Goal: Information Seeking & Learning: Understand process/instructions

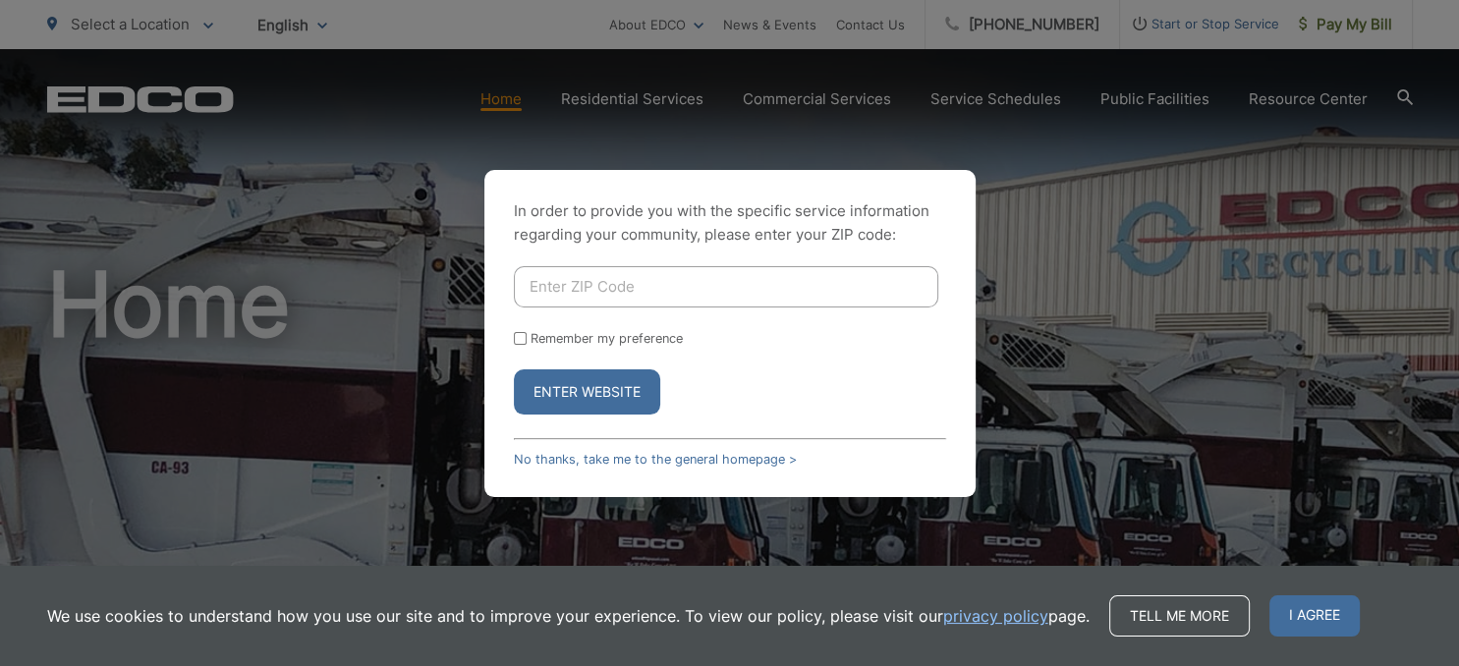
click at [755, 282] on input "Enter ZIP Code" at bounding box center [726, 286] width 424 height 41
type input "92105"
click at [514, 369] on button "Enter Website" at bounding box center [587, 391] width 146 height 45
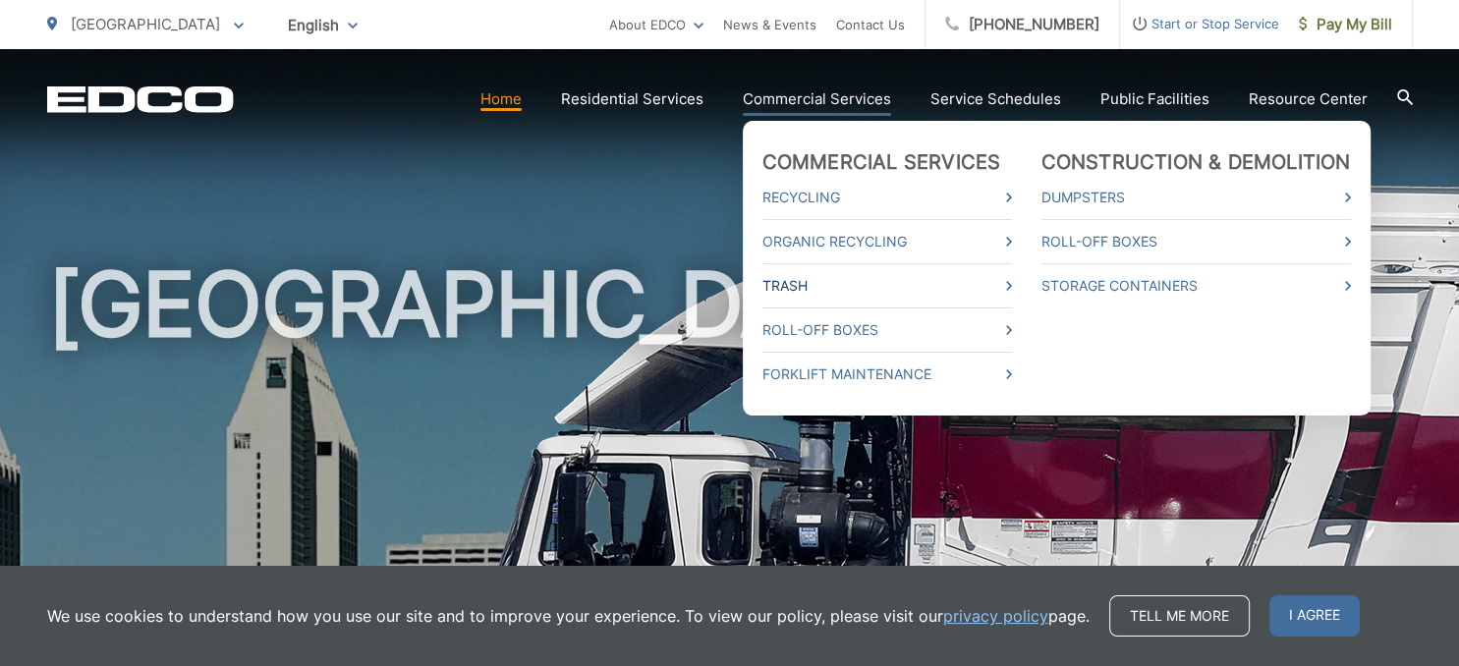
click at [793, 280] on link "Trash" at bounding box center [886, 286] width 249 height 24
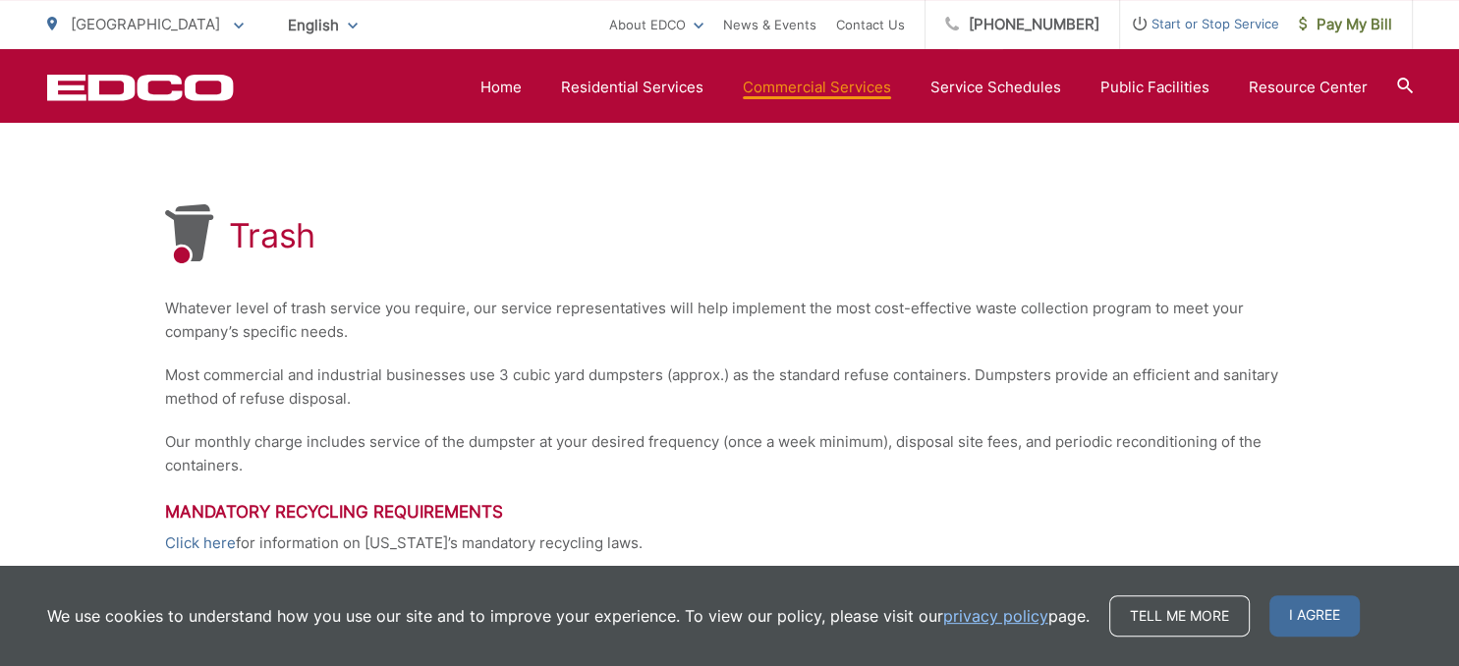
scroll to position [304, 0]
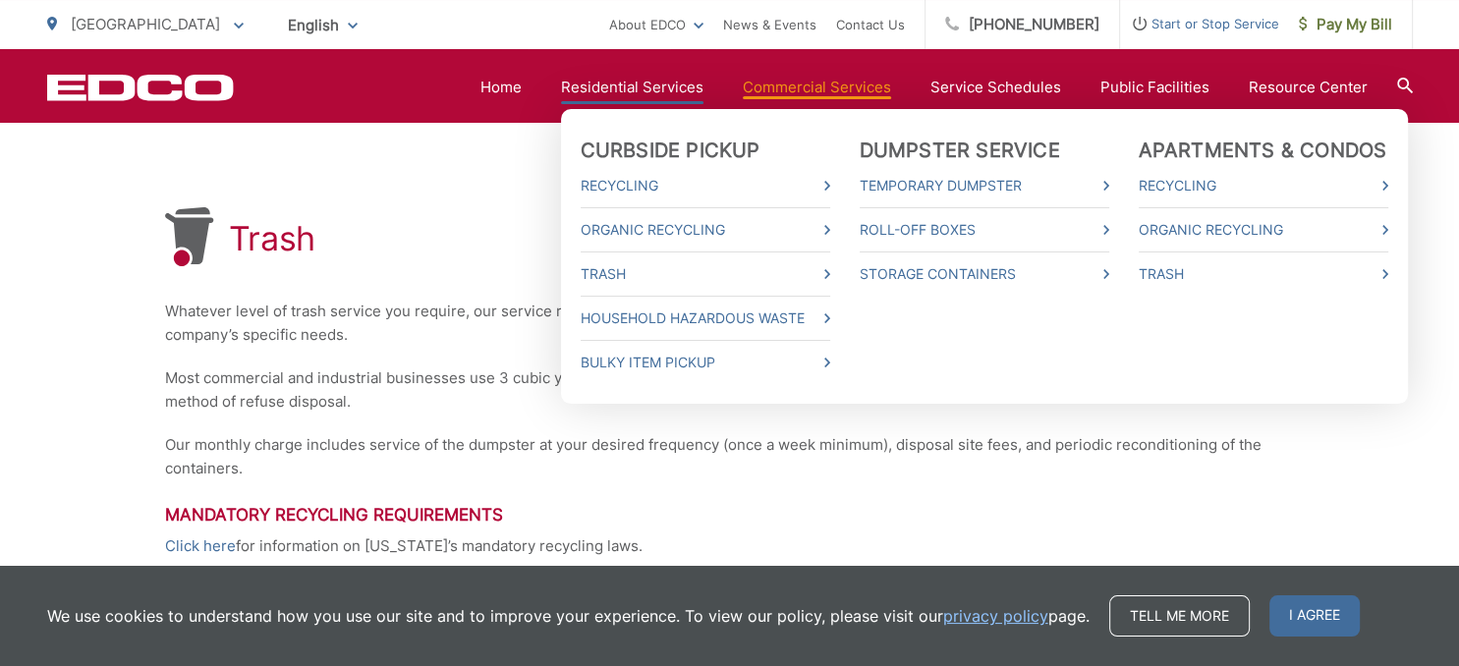
click at [664, 83] on link "Residential Services" at bounding box center [632, 88] width 142 height 24
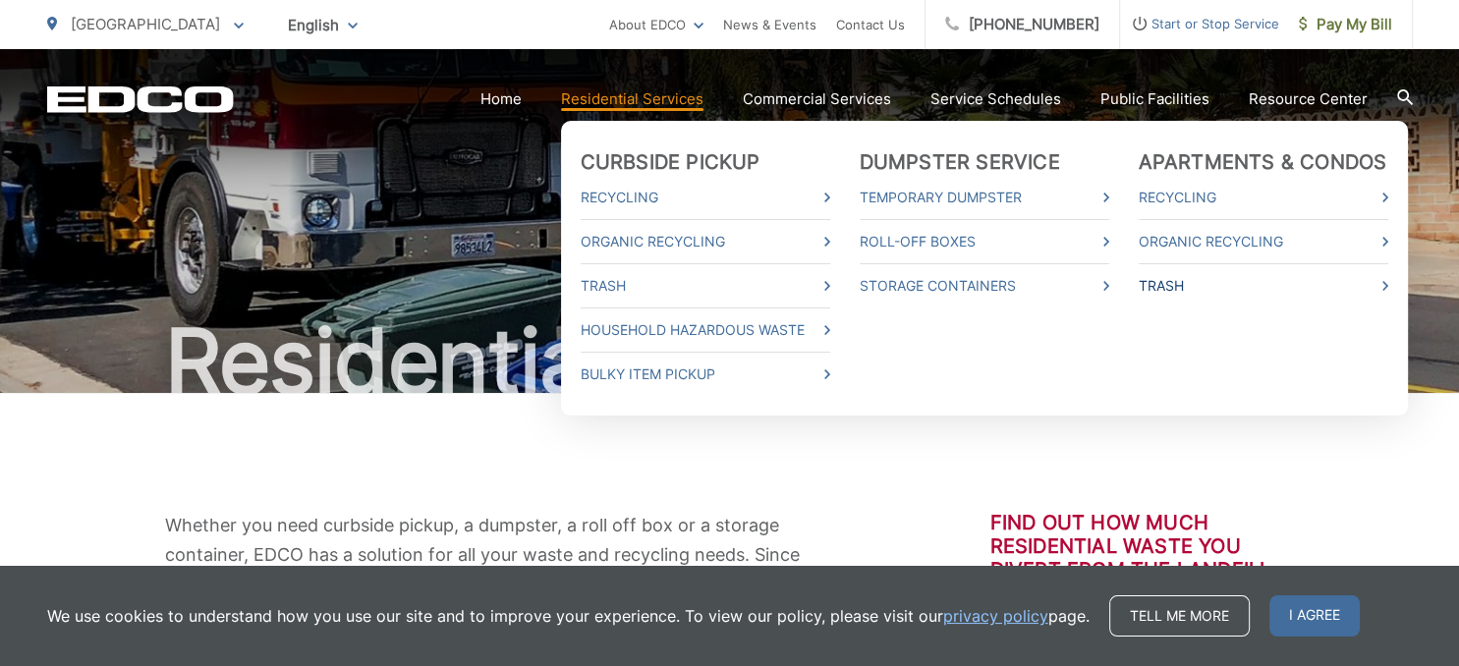
click at [1168, 293] on link "Trash" at bounding box center [1262, 286] width 249 height 24
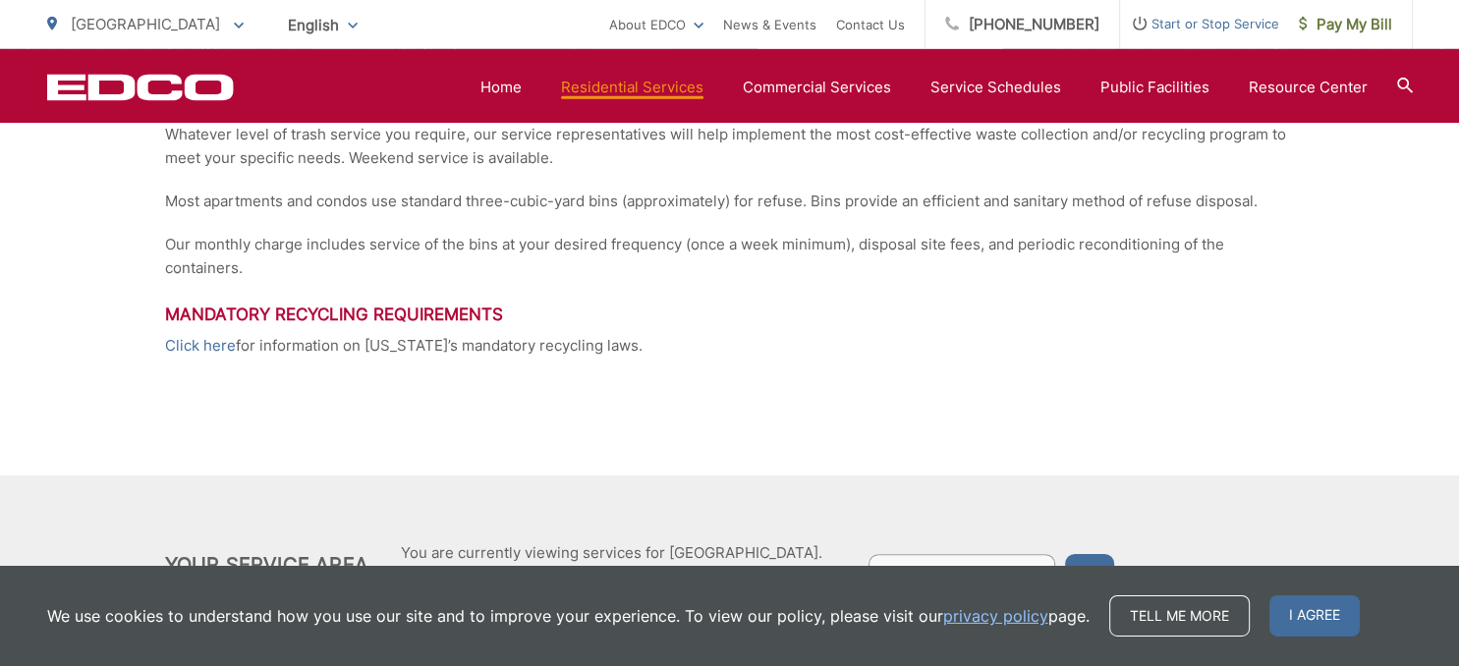
scroll to position [463, 0]
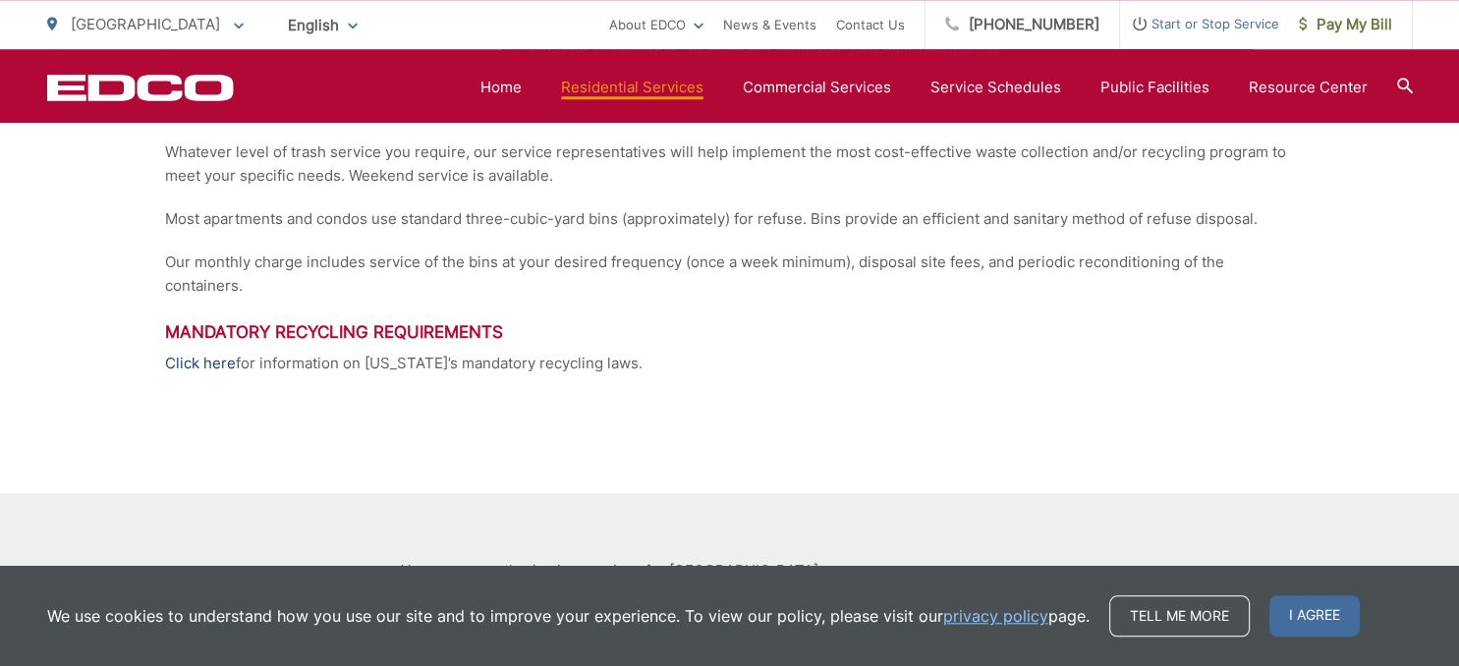
click at [196, 364] on link "Click here" at bounding box center [200, 364] width 71 height 24
